Goal: Transaction & Acquisition: Purchase product/service

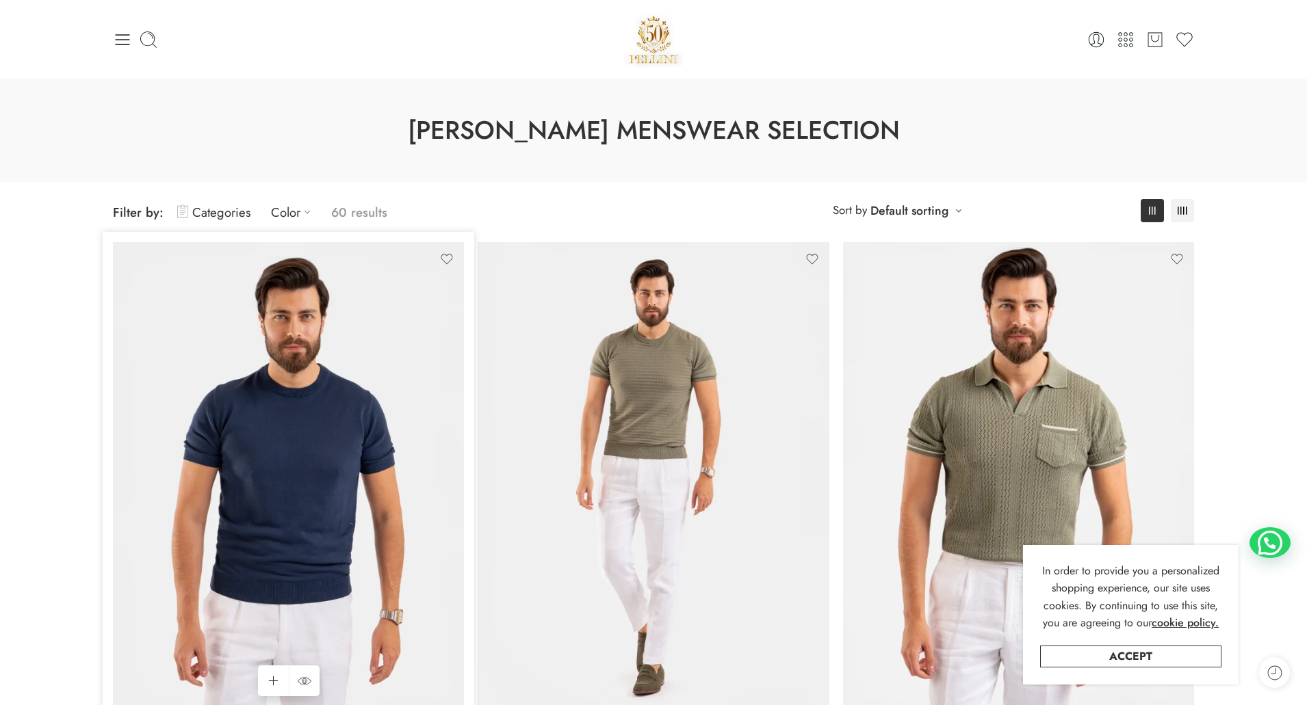
drag, startPoint x: 0, startPoint y: 0, endPoint x: 237, endPoint y: 257, distance: 349.1
click at [237, 257] on img at bounding box center [288, 476] width 351 height 468
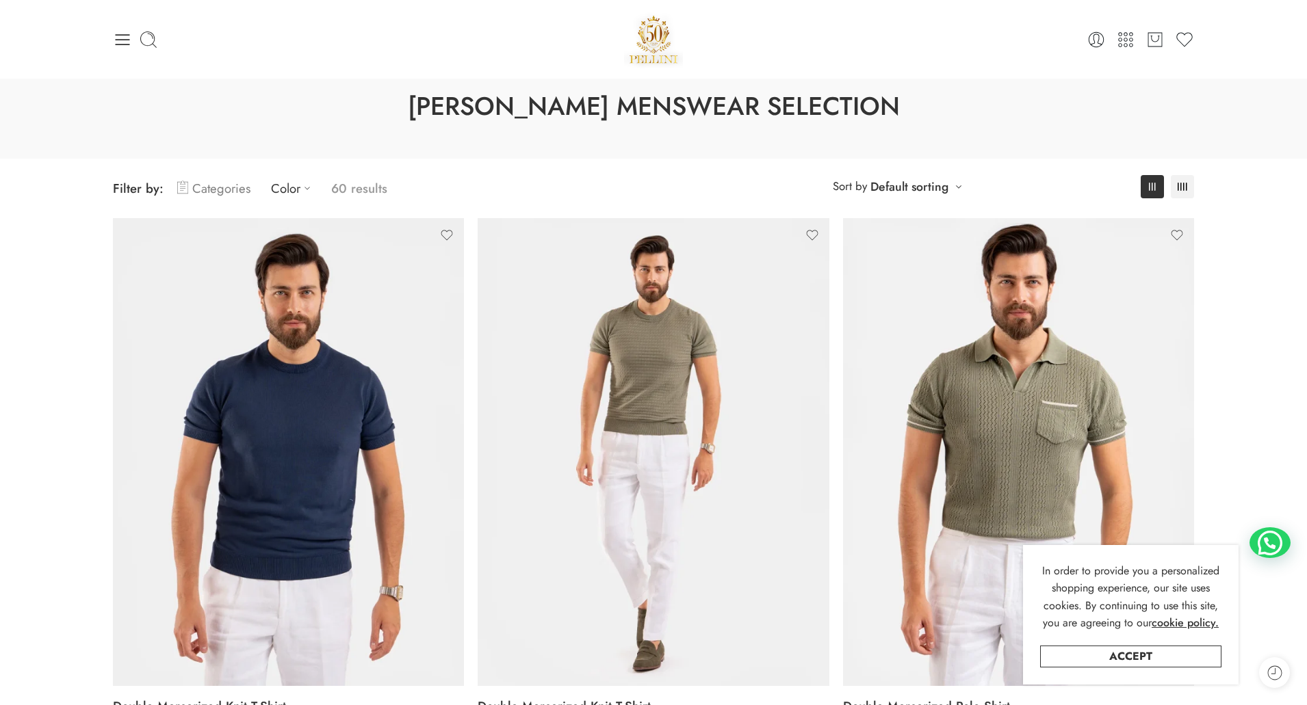
click at [231, 193] on link "Categories" at bounding box center [213, 188] width 73 height 32
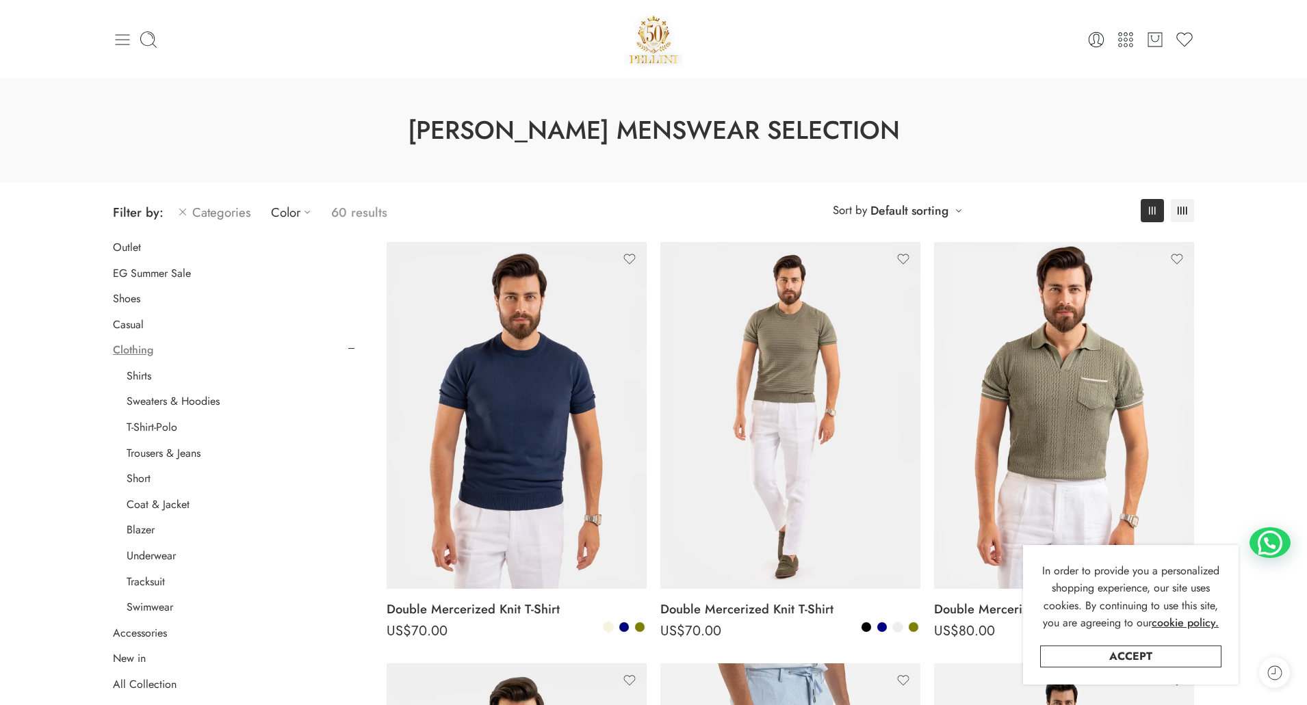
click at [121, 38] on icon at bounding box center [122, 39] width 19 height 19
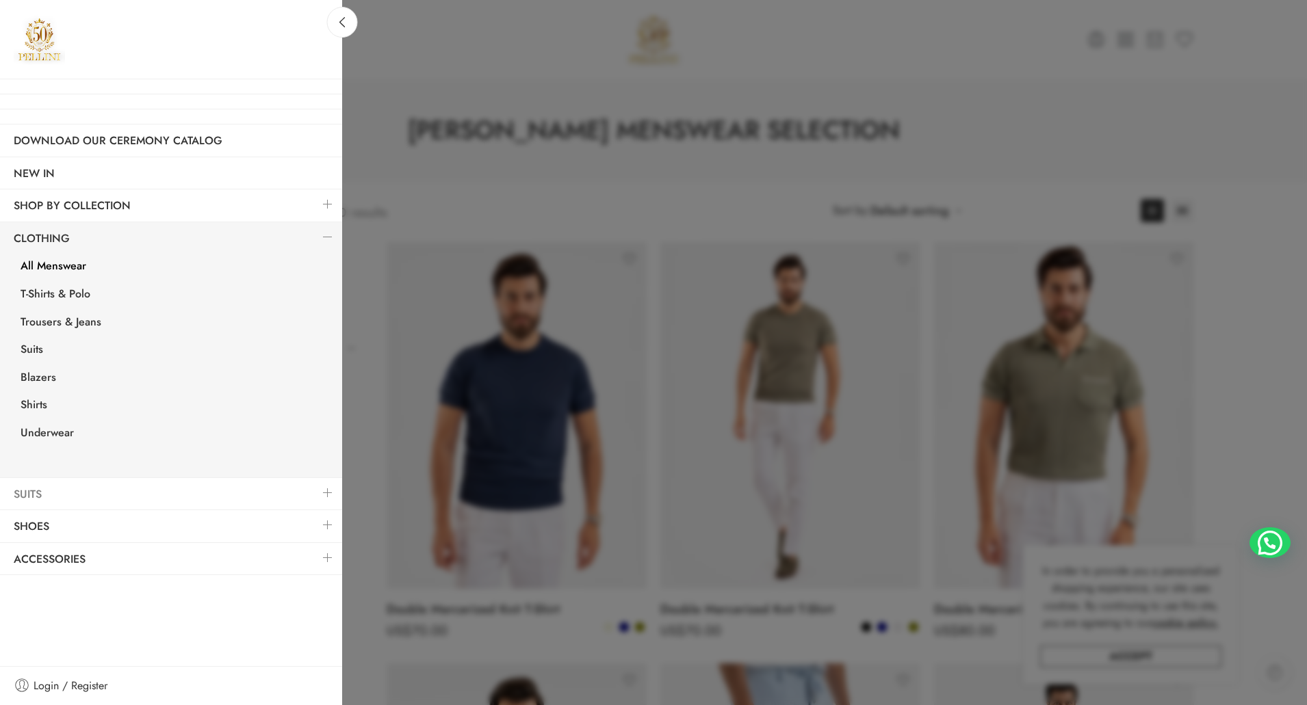
click at [35, 486] on link "Suits" at bounding box center [171, 494] width 342 height 31
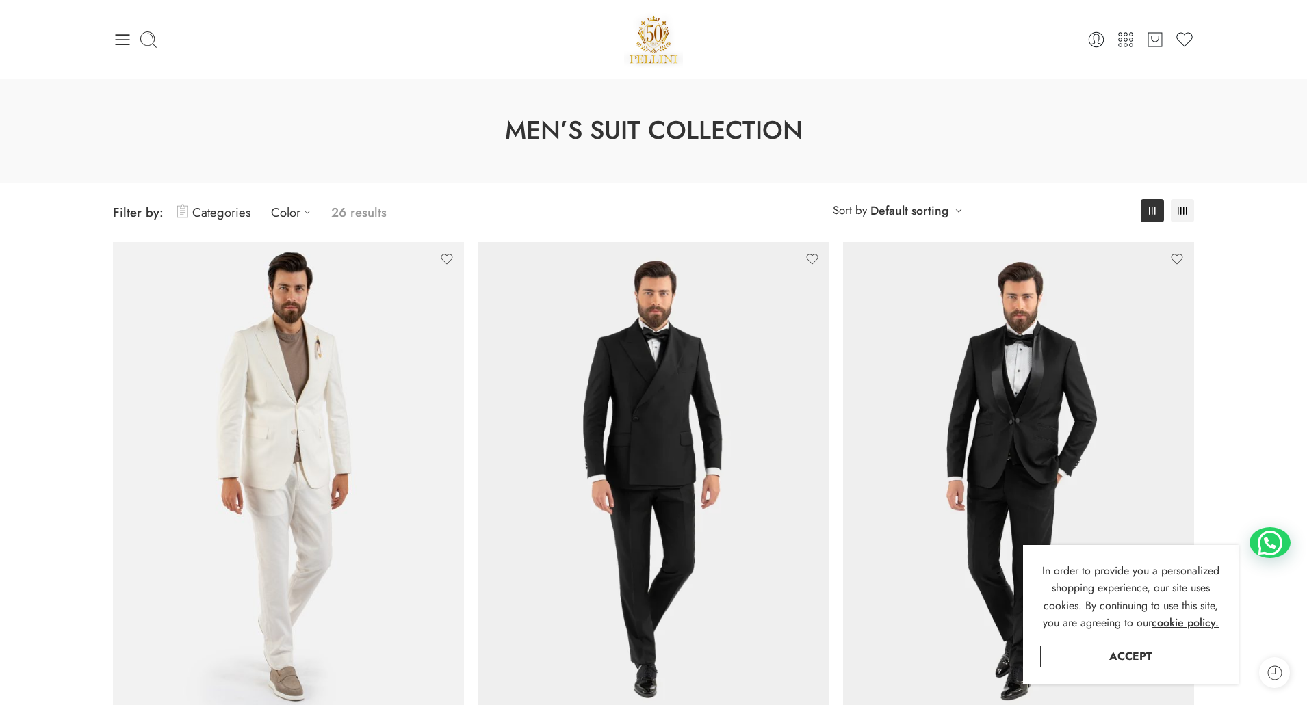
drag, startPoint x: 0, startPoint y: 0, endPoint x: 37, endPoint y: 446, distance: 447.6
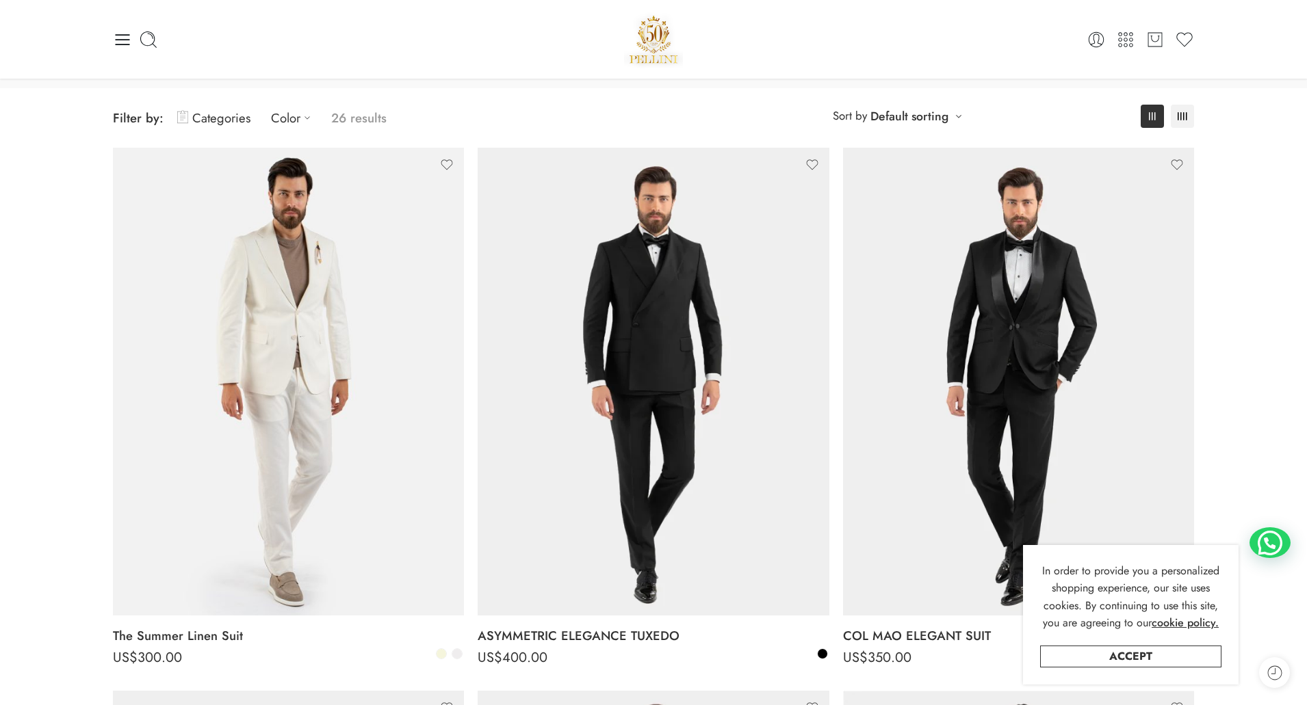
scroll to position [92, 0]
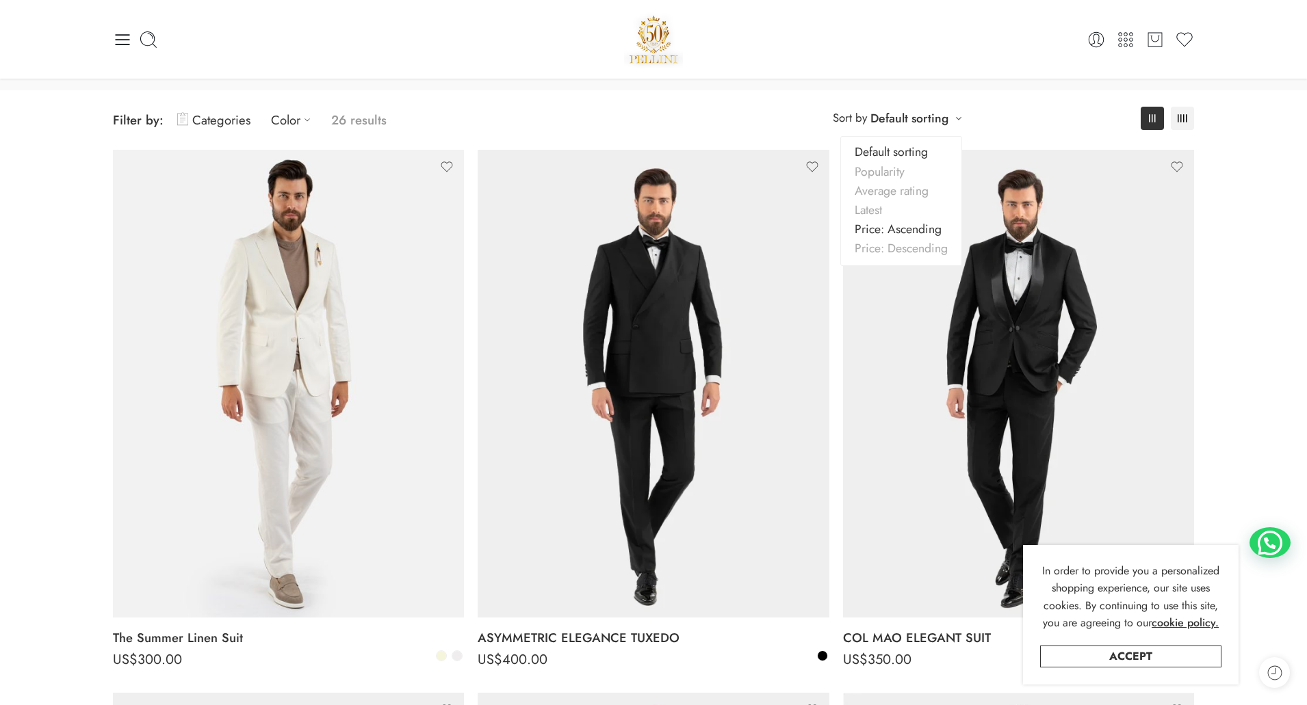
click at [914, 230] on link "Price: Ascending" at bounding box center [901, 229] width 120 height 19
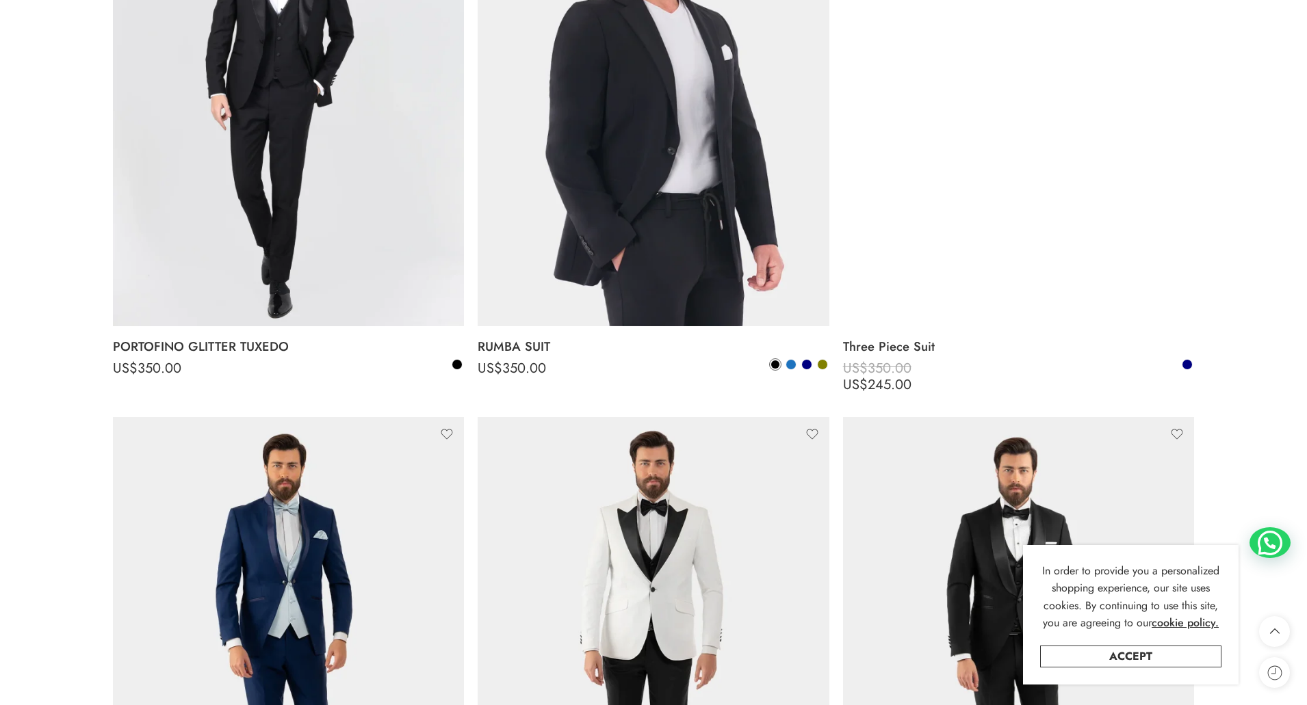
scroll to position [928, 0]
